Goal: Task Accomplishment & Management: Complete application form

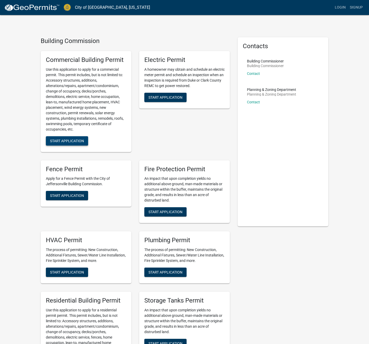
click at [78, 142] on span "Start Application" at bounding box center [67, 141] width 34 height 4
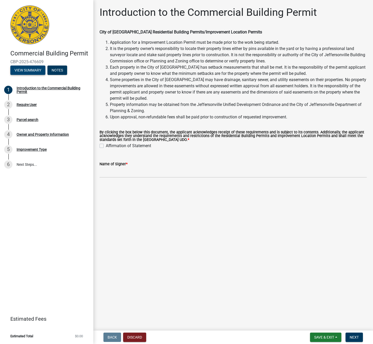
click at [30, 72] on button "View Summary" at bounding box center [27, 70] width 35 height 9
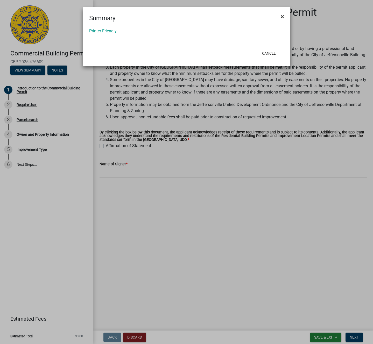
click at [286, 16] on button "×" at bounding box center [283, 16] width 12 height 15
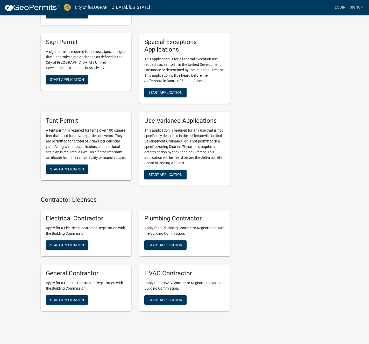
scroll to position [918, 0]
